Goal: Task Accomplishment & Management: Use online tool/utility

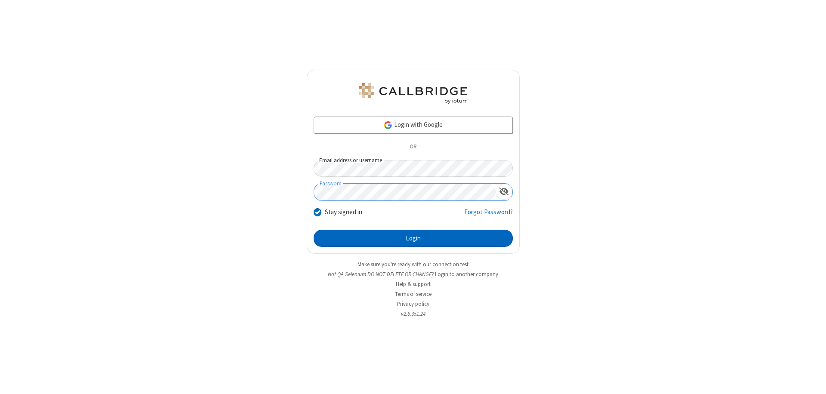
click at [413, 238] on button "Login" at bounding box center [413, 238] width 199 height 17
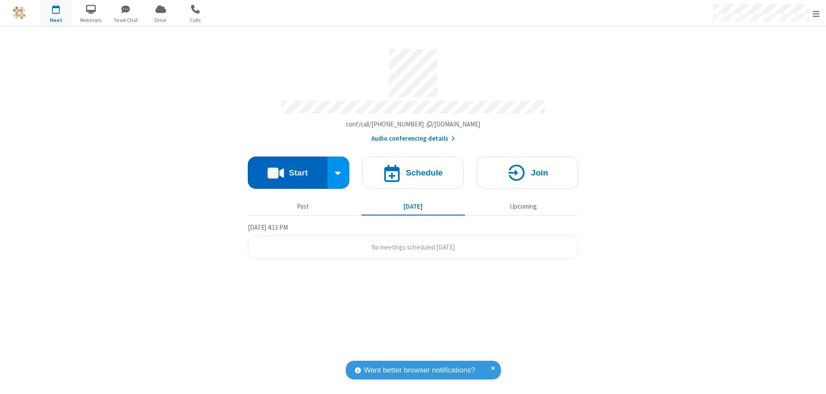
click at [287, 169] on button "Start" at bounding box center [288, 173] width 80 height 32
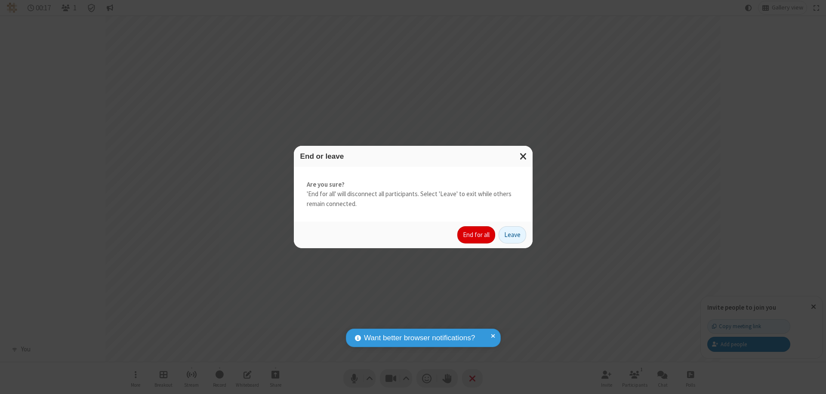
click at [477, 235] on button "End for all" at bounding box center [476, 234] width 38 height 17
